Goal: Information Seeking & Learning: Learn about a topic

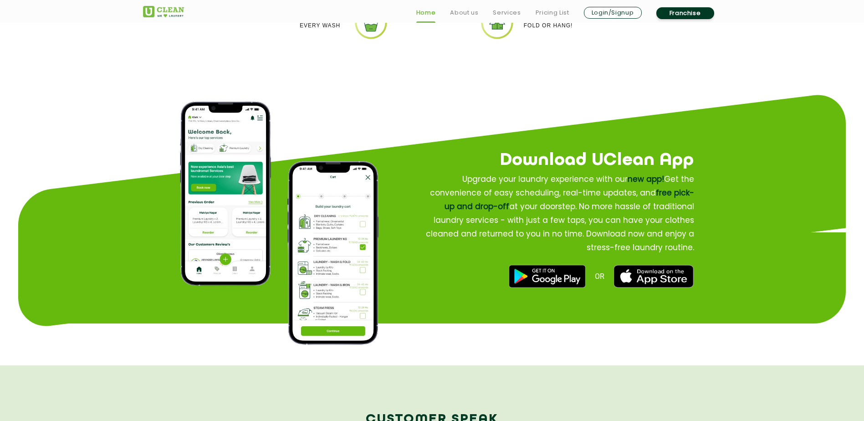
scroll to position [1214, 0]
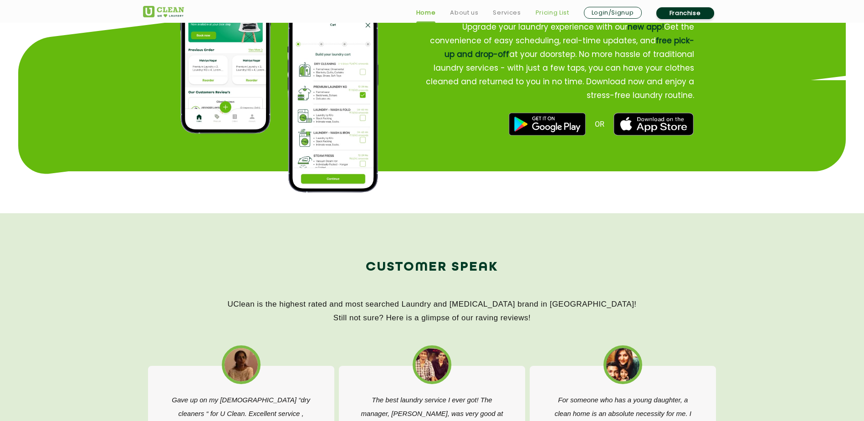
click at [549, 12] on link "Pricing List" at bounding box center [552, 12] width 34 height 11
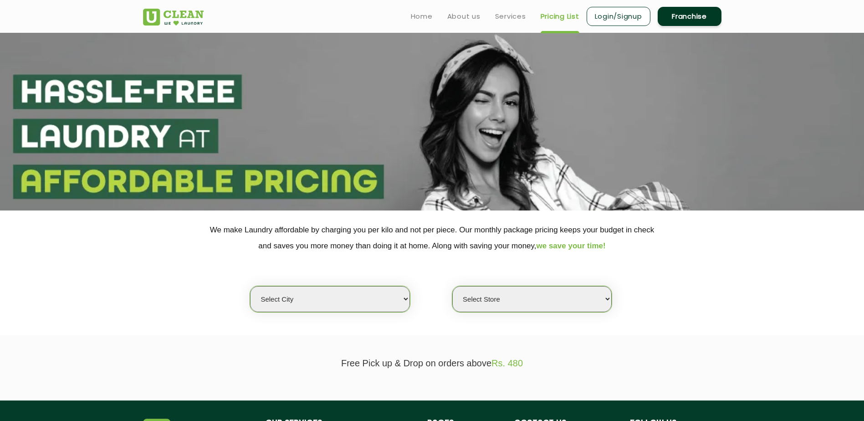
click at [338, 297] on select "Select city [GEOGRAPHIC_DATA] [GEOGRAPHIC_DATA] [GEOGRAPHIC_DATA] [GEOGRAPHIC_D…" at bounding box center [329, 299] width 159 height 26
select select "6"
click at [250, 286] on select "Select city [GEOGRAPHIC_DATA] [GEOGRAPHIC_DATA] [GEOGRAPHIC_DATA] [GEOGRAPHIC_D…" at bounding box center [329, 299] width 159 height 26
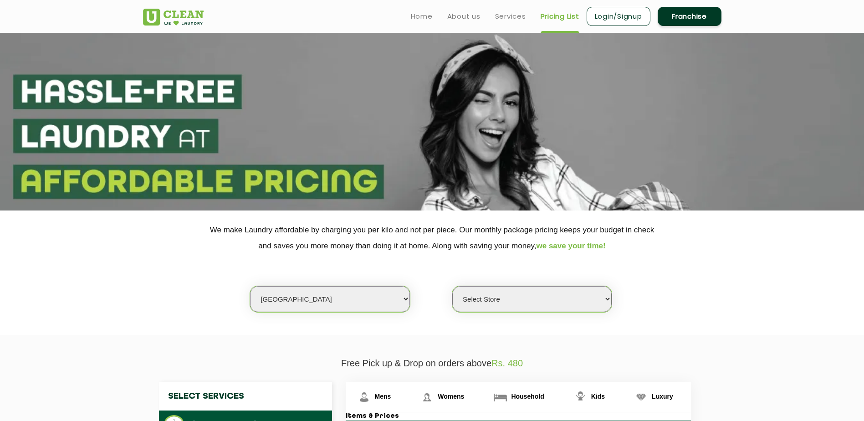
click at [511, 300] on select "Select Store [GEOGRAPHIC_DATA] [GEOGRAPHIC_DATA] UClean KR [GEOGRAPHIC_DATA] [G…" at bounding box center [531, 299] width 159 height 26
select select "439"
click at [452, 286] on select "Select Store [GEOGRAPHIC_DATA] [GEOGRAPHIC_DATA] UClean KR [GEOGRAPHIC_DATA] [G…" at bounding box center [531, 299] width 159 height 26
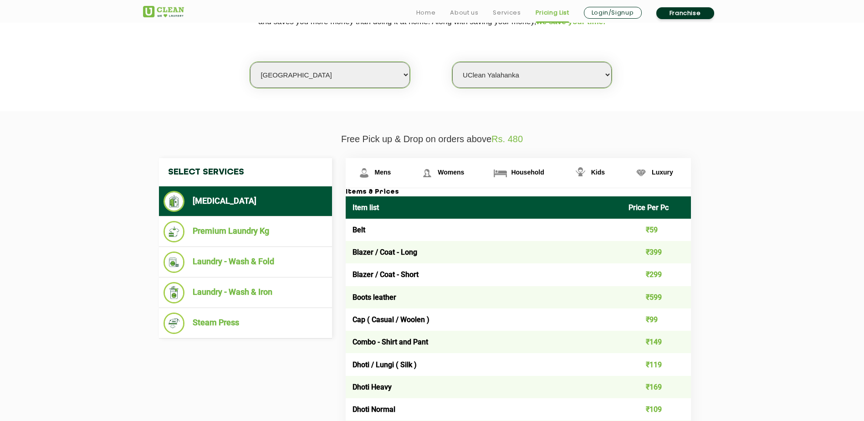
scroll to position [228, 0]
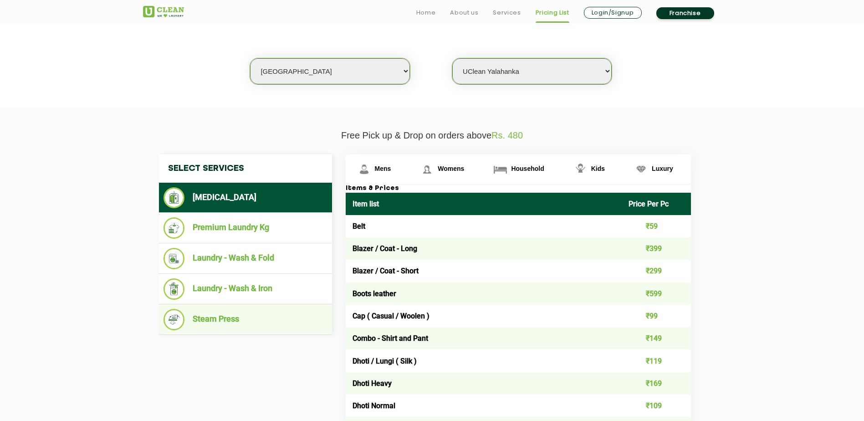
click at [211, 317] on li "Steam Press" at bounding box center [245, 319] width 164 height 21
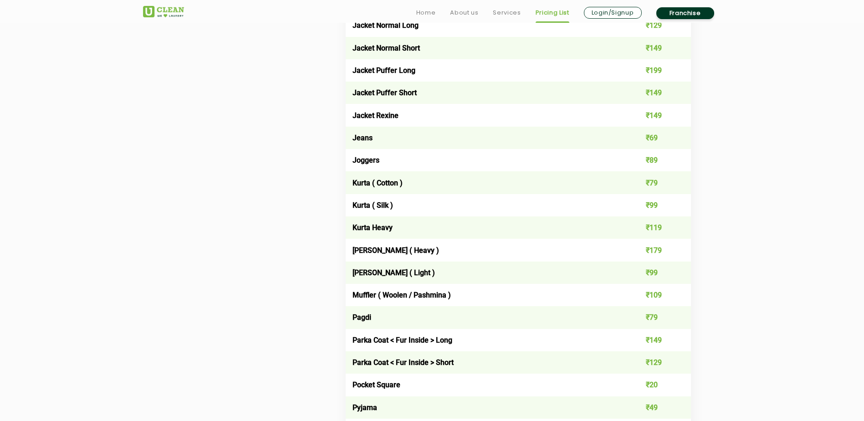
scroll to position [987, 0]
